Goal: Task Accomplishment & Management: Manage account settings

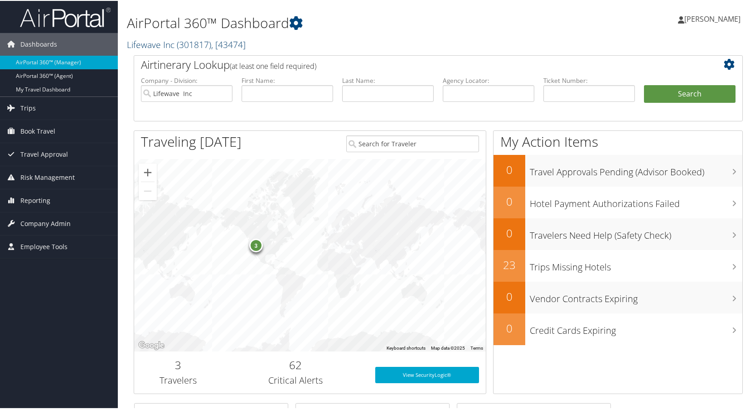
click at [153, 44] on link "Lifewave Inc ( 301817 ) , [ 43474 ]" at bounding box center [186, 44] width 119 height 12
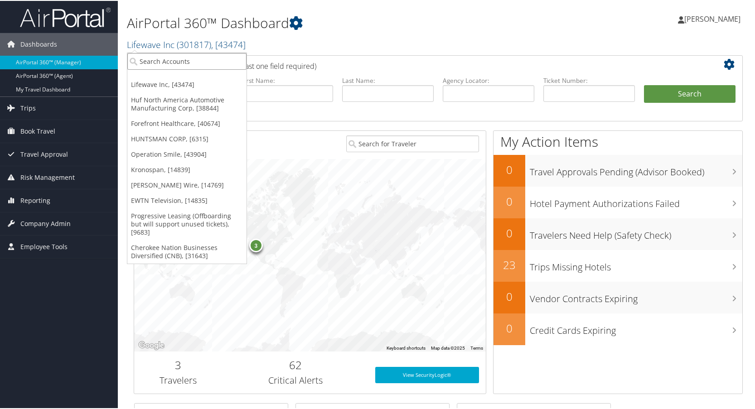
click at [157, 58] on input "search" at bounding box center [186, 60] width 119 height 17
type input "sme"
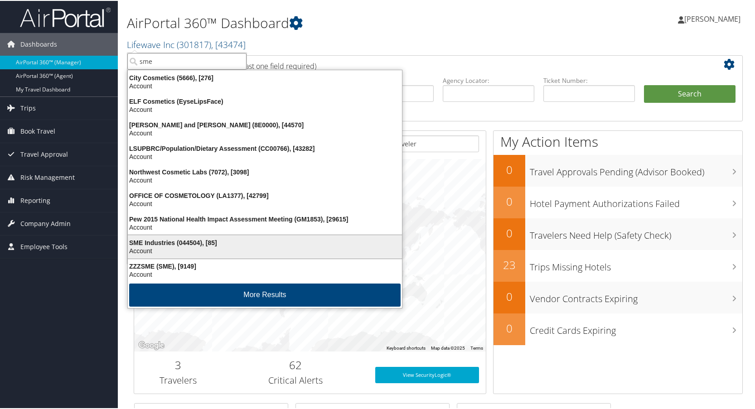
click at [163, 244] on div "SME Industries (044504), [85]" at bounding box center [264, 242] width 285 height 8
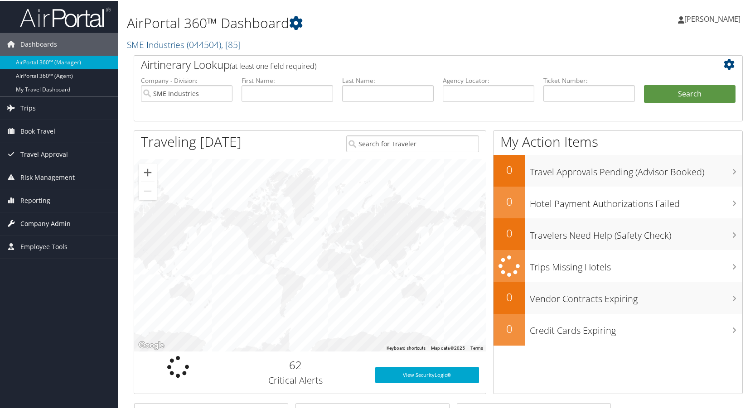
click at [42, 222] on span "Company Admin" at bounding box center [45, 223] width 50 height 23
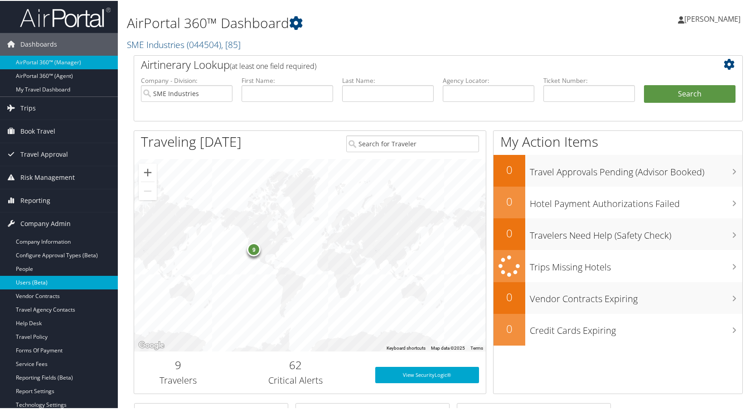
click at [31, 279] on link "Users (Beta)" at bounding box center [59, 282] width 118 height 14
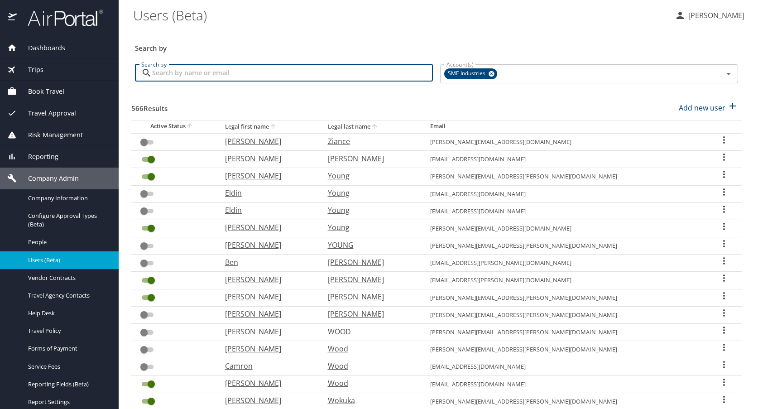
click at [209, 76] on input "Search by" at bounding box center [292, 72] width 281 height 17
type input "[PERSON_NAME]"
checkbox input "true"
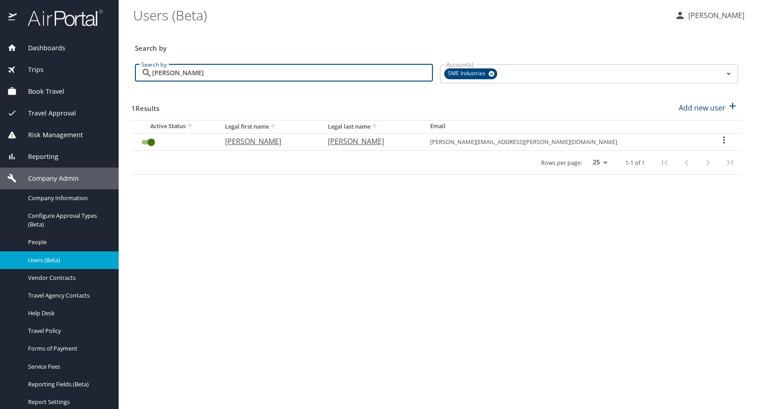
type input "[PERSON_NAME]"
click at [719, 139] on icon "User Search Table" at bounding box center [724, 140] width 11 height 11
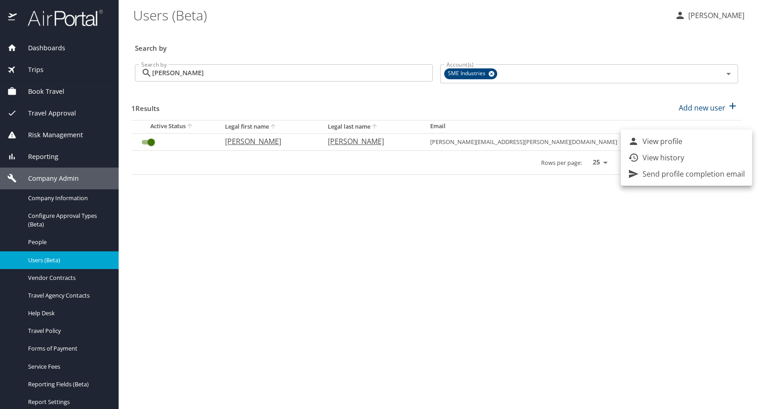
click at [659, 144] on p "View profile" at bounding box center [663, 141] width 40 height 11
select select "US"
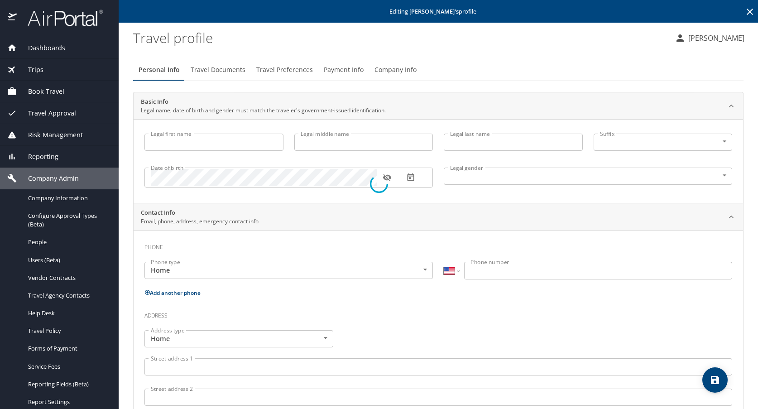
type input "[PERSON_NAME]"
type input "Undisclosed"
select select "US"
click at [150, 177] on div "Date of birth" at bounding box center [289, 178] width 289 height 20
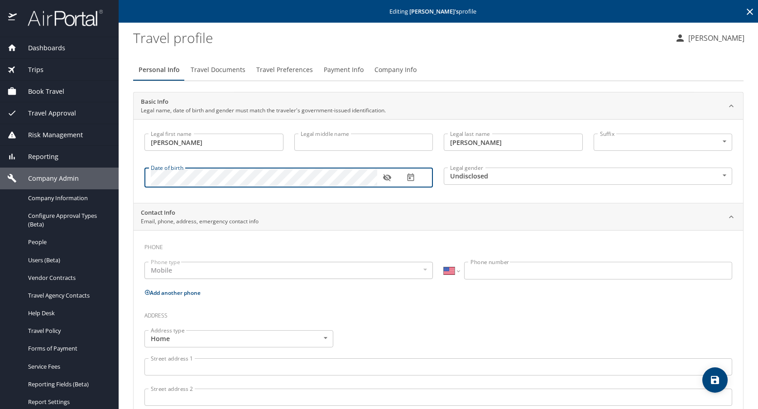
click at [385, 179] on icon "button" at bounding box center [387, 177] width 8 height 7
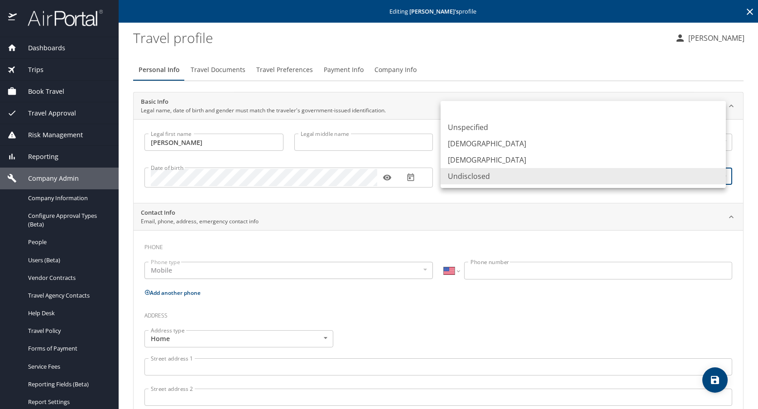
click at [493, 178] on body "Dashboards AirPortal 360™ Manager AirPortal 360™ Agent My Travel Dashboard Trip…" at bounding box center [379, 204] width 758 height 409
click at [466, 148] on li "[DEMOGRAPHIC_DATA]" at bounding box center [583, 143] width 285 height 16
type input "[DEMOGRAPHIC_DATA]"
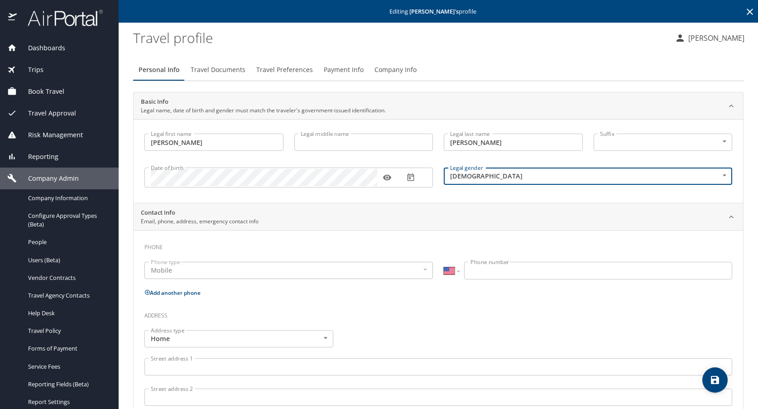
click at [485, 272] on input "Phone number" at bounding box center [598, 270] width 268 height 17
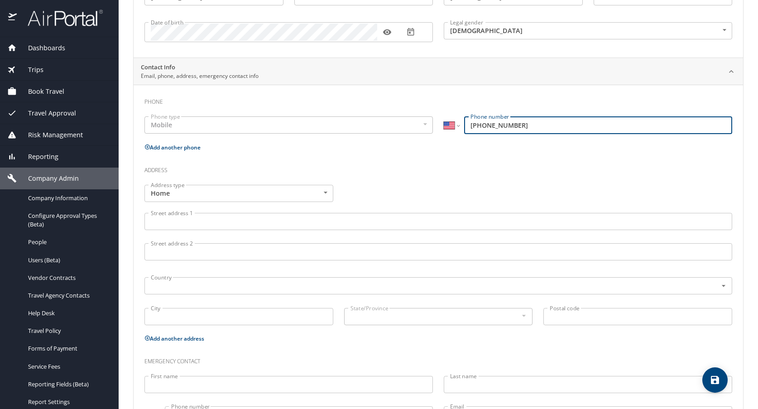
scroll to position [190, 0]
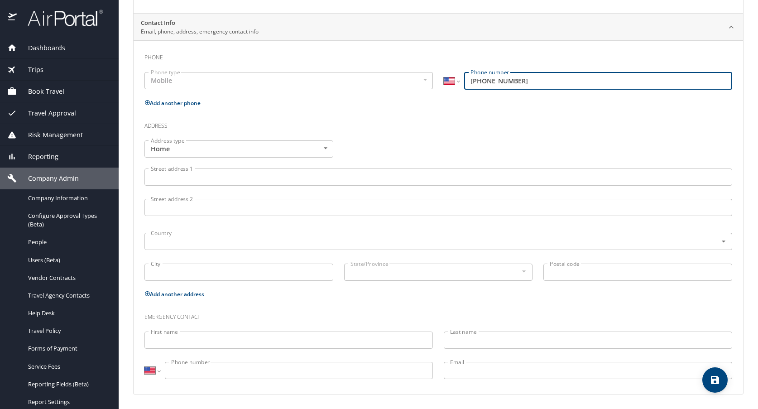
type input "[PHONE_NUMBER]"
click at [714, 381] on icon "save" at bounding box center [715, 380] width 8 height 8
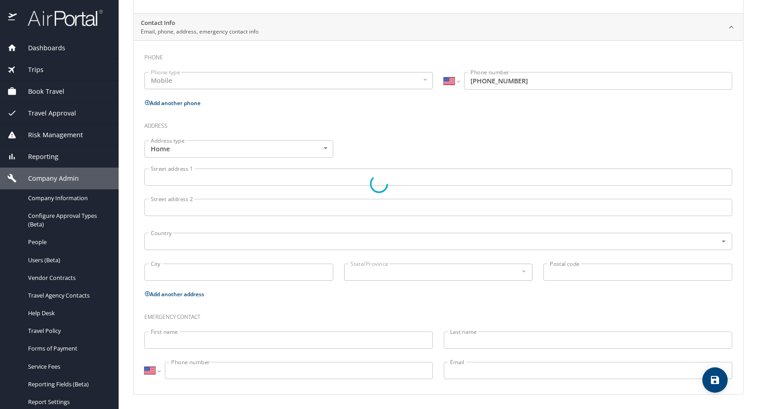
select select "US"
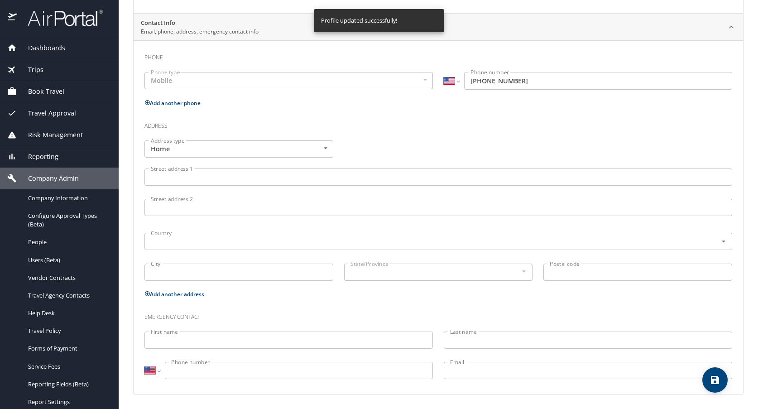
select select "US"
